Goal: Information Seeking & Learning: Find specific fact

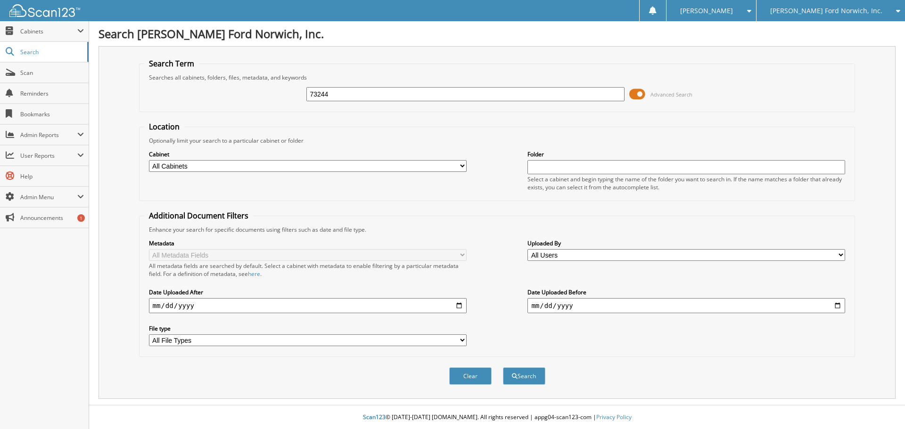
type input "73244"
click at [503, 368] on button "Search" at bounding box center [524, 376] width 42 height 17
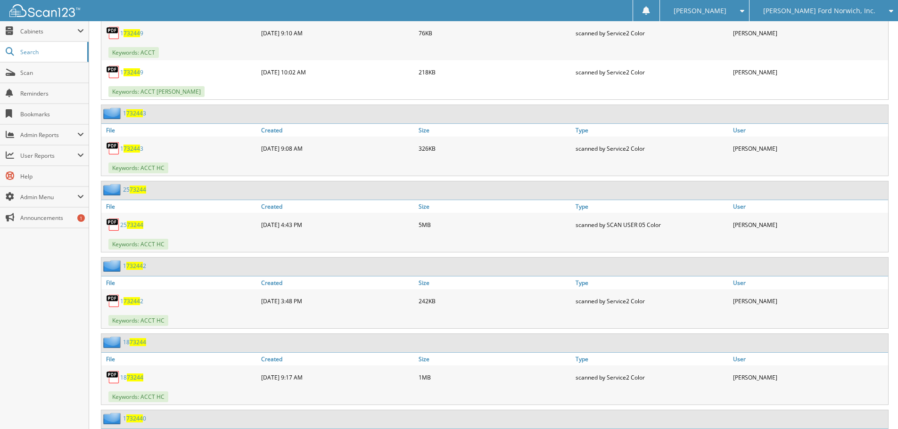
scroll to position [965, 0]
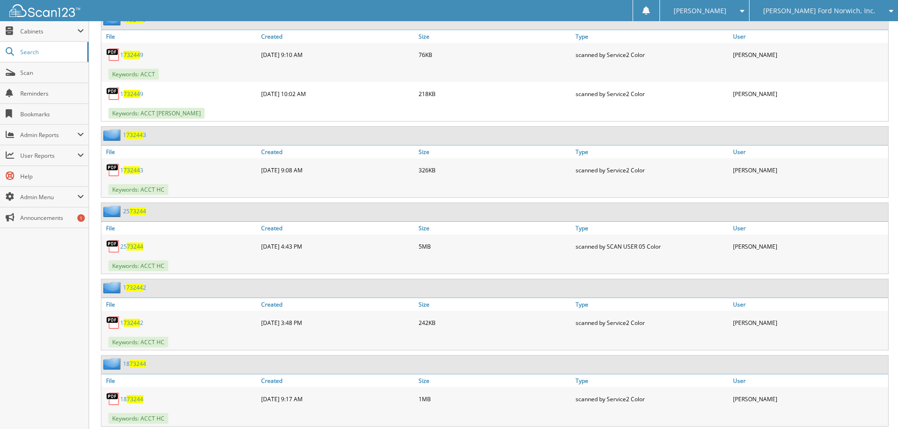
click at [131, 247] on span "73244" at bounding box center [135, 247] width 16 height 8
